Goal: Information Seeking & Learning: Learn about a topic

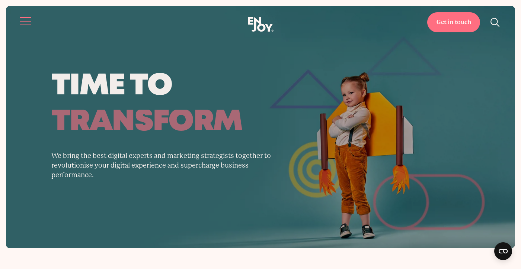
click at [24, 15] on button "Site navigation" at bounding box center [26, 21] width 16 height 16
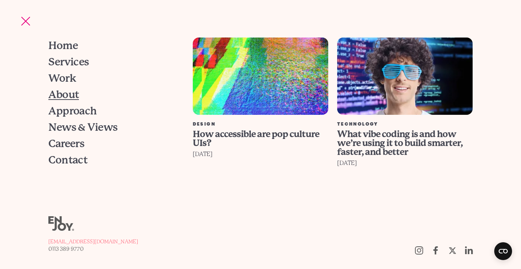
click at [58, 95] on span "About" at bounding box center [63, 95] width 31 height 10
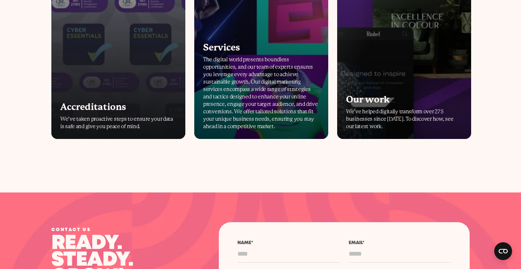
scroll to position [1865, 0]
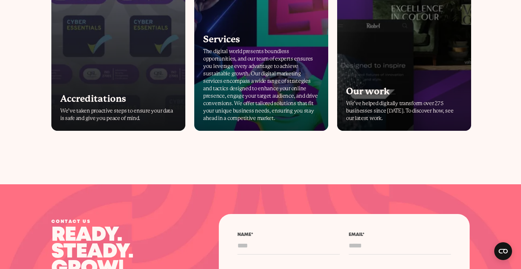
click at [67, 98] on div "Accreditations" at bounding box center [118, 99] width 116 height 9
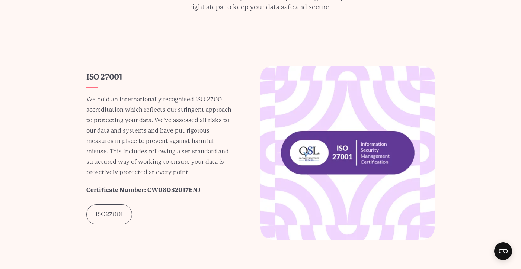
scroll to position [119, 0]
drag, startPoint x: 68, startPoint y: 98, endPoint x: 117, endPoint y: 189, distance: 103.9
click at [68, 98] on section "ISO 27001 We hold an internationally recognised ISO 27001 accreditation which r…" at bounding box center [260, 153] width 521 height 174
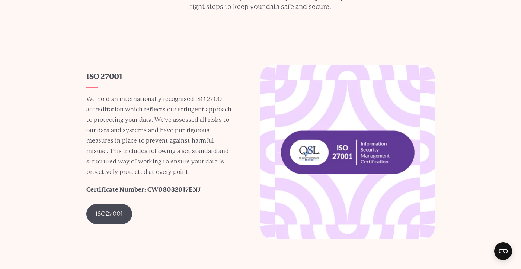
click at [102, 218] on link "ISO27001" at bounding box center [109, 214] width 46 height 20
click at [159, 123] on p "We hold an internationally recognised ISO 27001 accreditation which reflects ou…" at bounding box center [159, 135] width 146 height 83
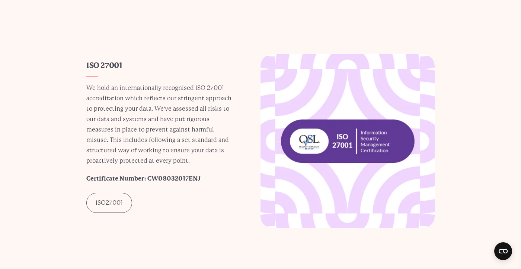
scroll to position [0, 0]
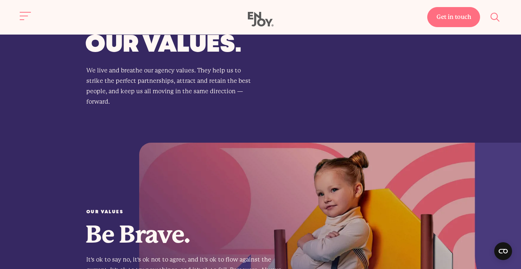
scroll to position [396, 0]
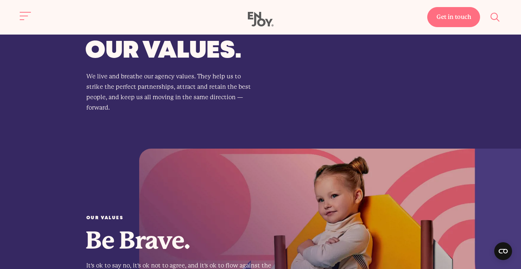
click at [492, 17] on button "Site search" at bounding box center [496, 17] width 16 height 16
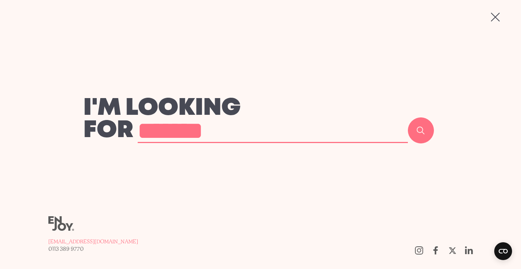
type input "*******"
click at [408, 118] on button "Search" at bounding box center [421, 131] width 26 height 26
